Goal: Information Seeking & Learning: Compare options

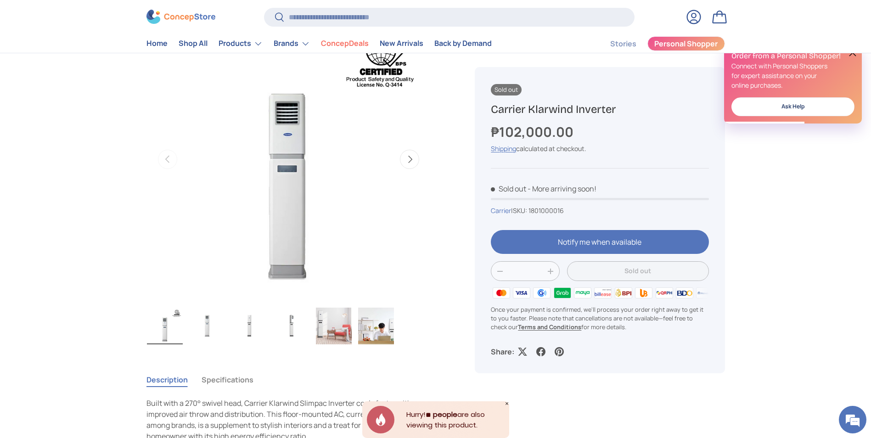
scroll to position [92, 0]
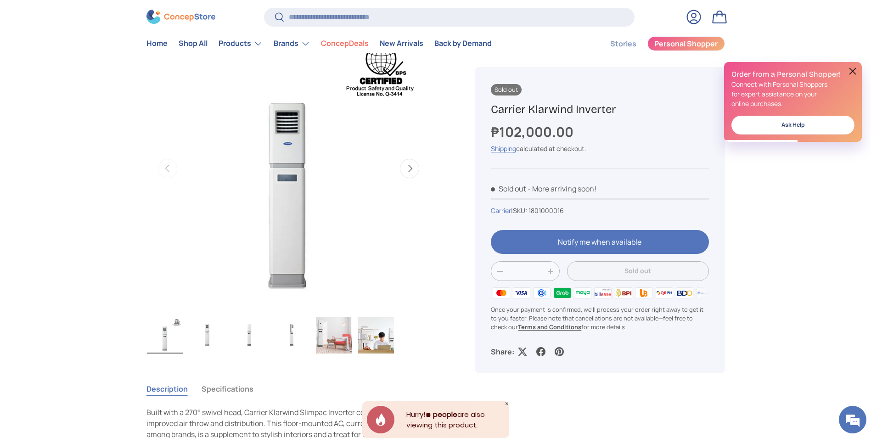
click at [411, 175] on button "Next" at bounding box center [409, 168] width 19 height 19
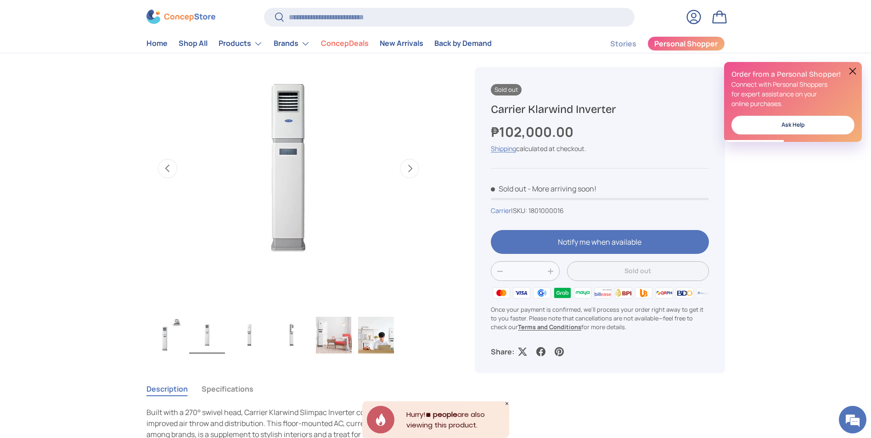
click at [411, 175] on button "Next" at bounding box center [409, 168] width 19 height 19
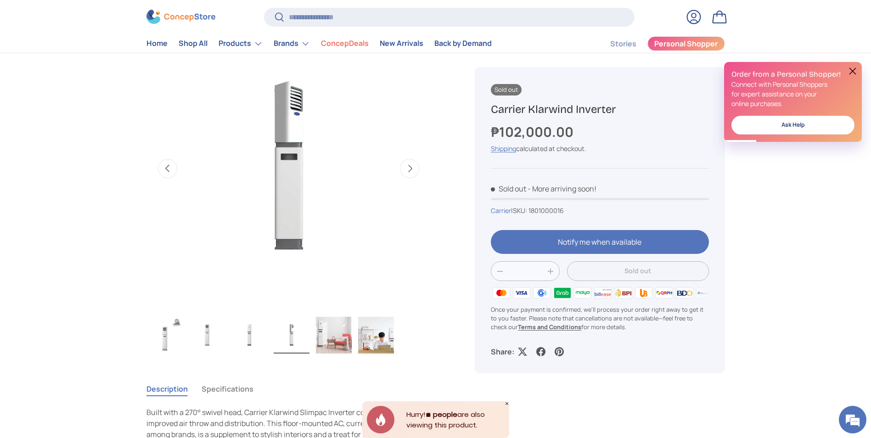
click at [411, 175] on button "Next" at bounding box center [409, 168] width 19 height 19
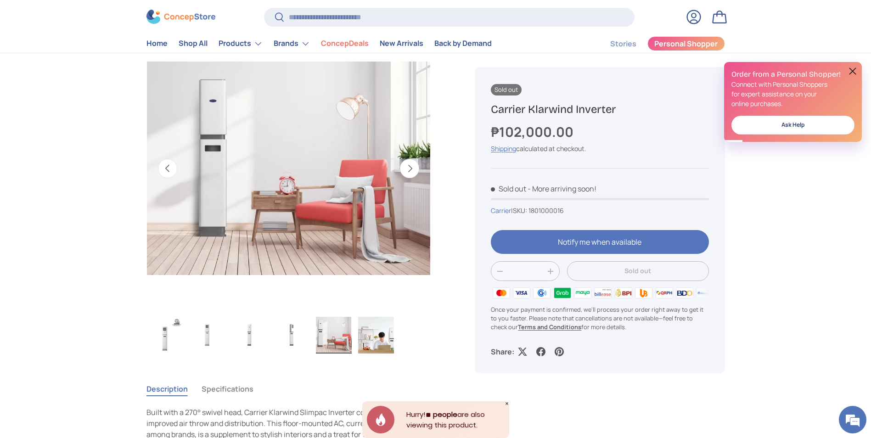
click at [411, 175] on button "Next" at bounding box center [409, 168] width 19 height 19
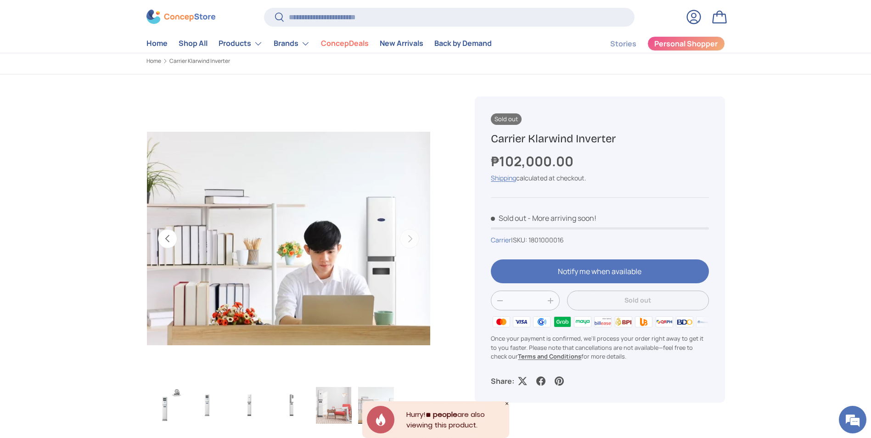
scroll to position [0, 0]
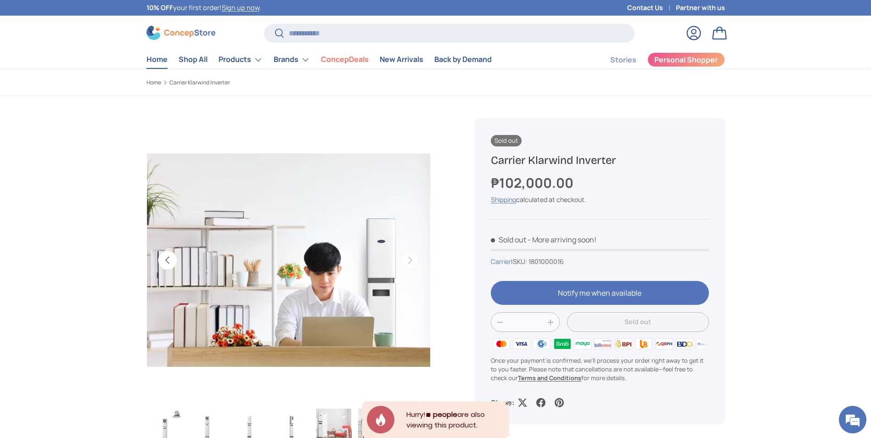
click at [160, 60] on link "Home" at bounding box center [156, 59] width 21 height 18
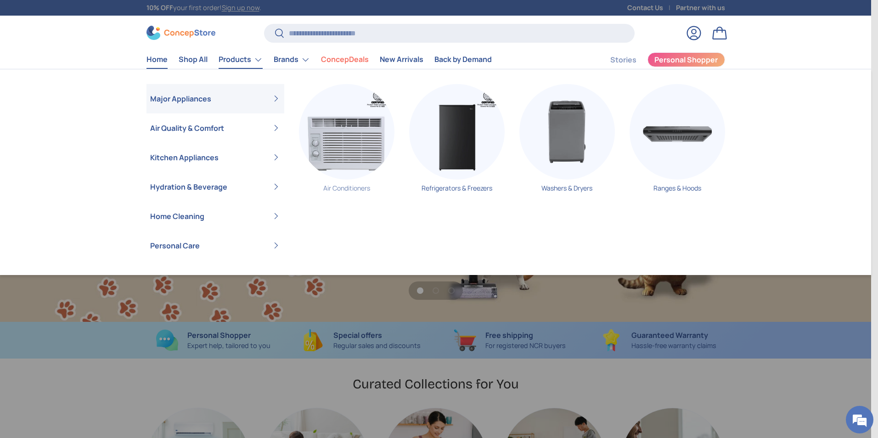
scroll to position [0, 871]
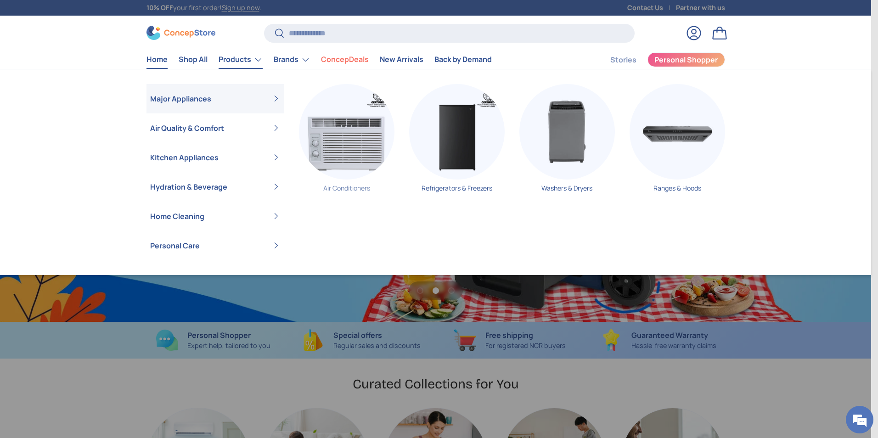
click at [345, 186] on link "Air Conditioners" at bounding box center [346, 141] width 95 height 115
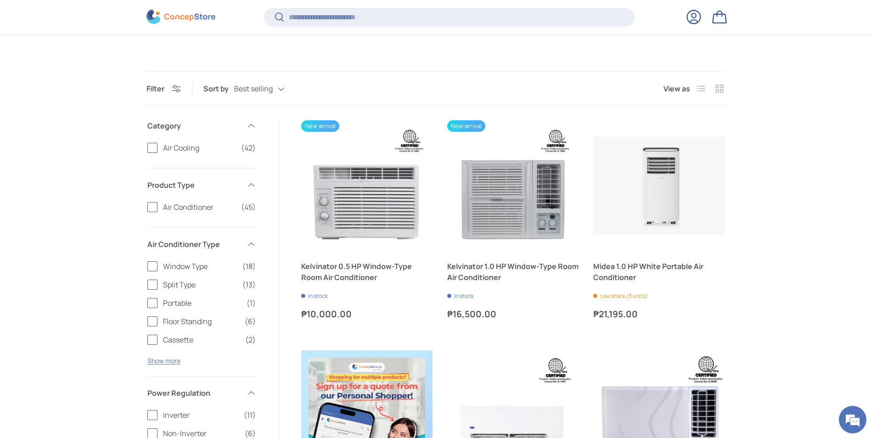
scroll to position [136, 0]
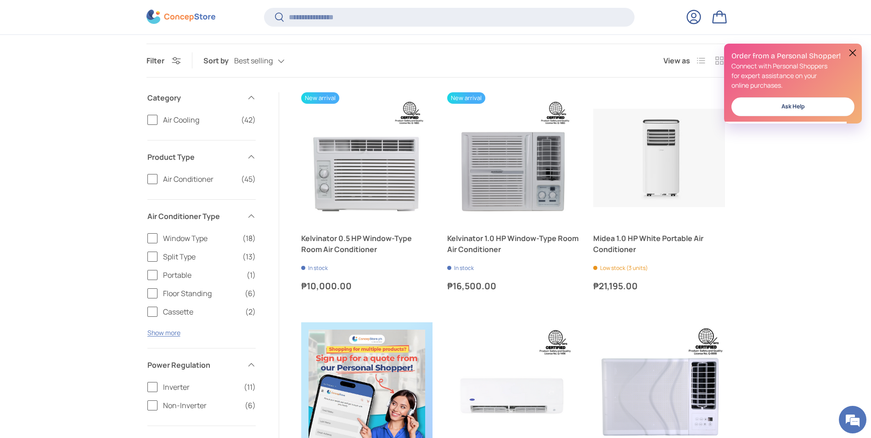
click at [179, 256] on span "Split Type" at bounding box center [200, 256] width 74 height 11
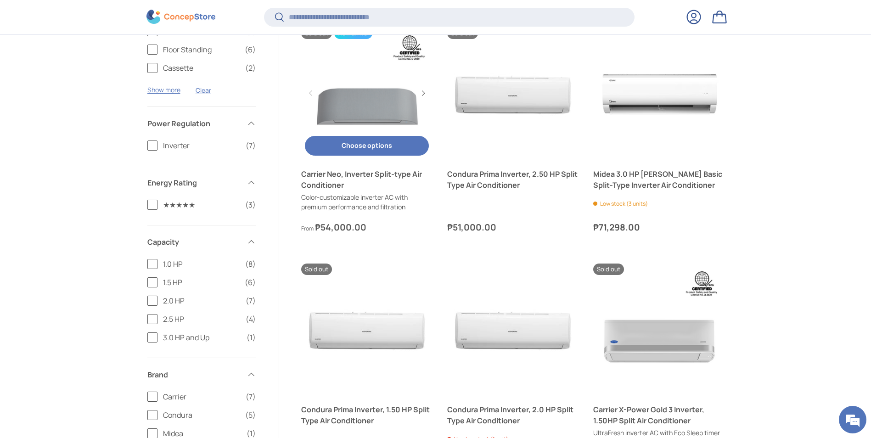
scroll to position [457, 0]
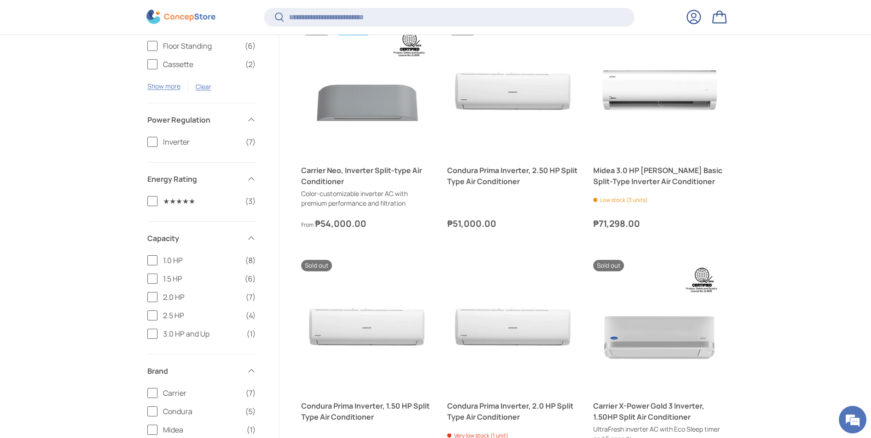
click at [153, 318] on label "2.5 HP (4)" at bounding box center [201, 315] width 108 height 11
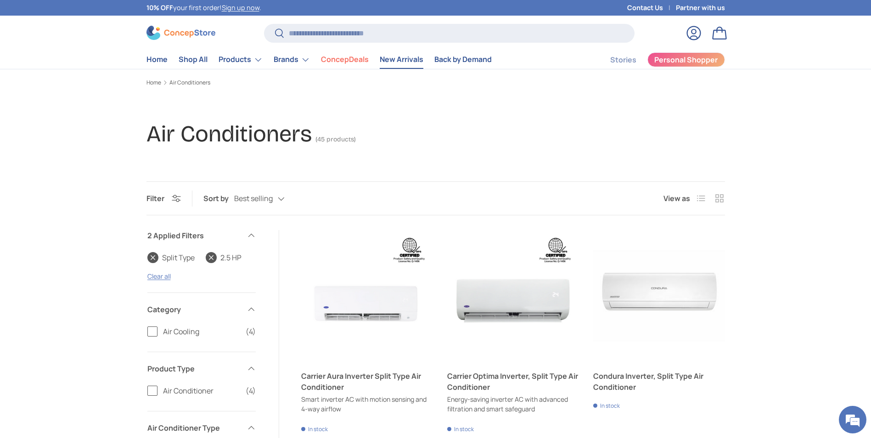
click at [393, 60] on link "New Arrivals" at bounding box center [402, 59] width 44 height 18
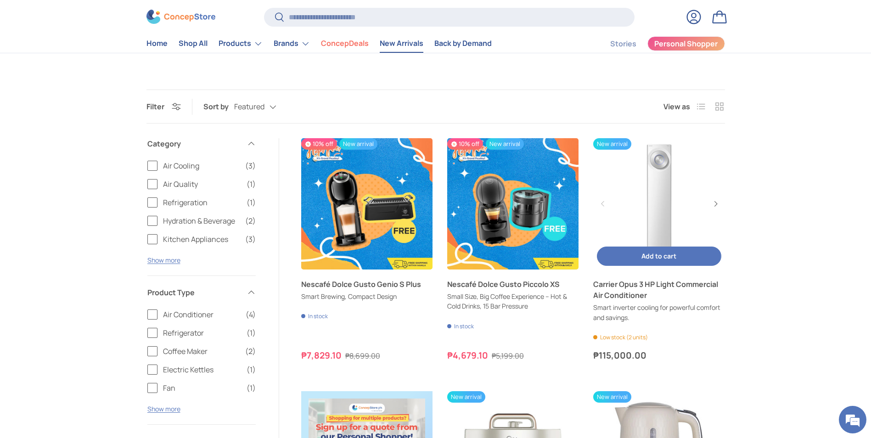
click at [656, 160] on link "Carrier Opus 3 HP Light Commercial Air Conditioner" at bounding box center [658, 203] width 131 height 131
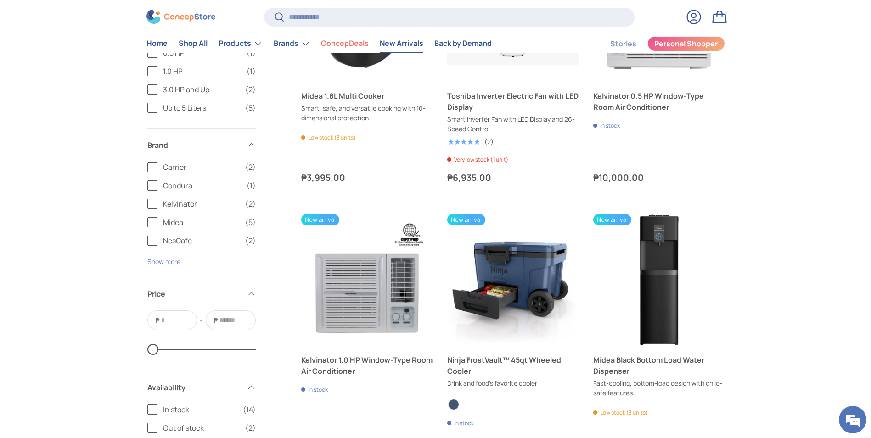
scroll to position [1056, 0]
